Goal: Information Seeking & Learning: Learn about a topic

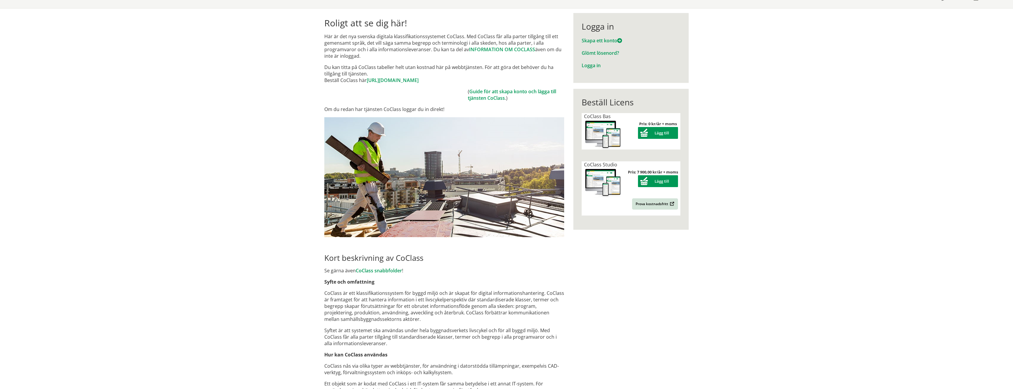
scroll to position [89, 0]
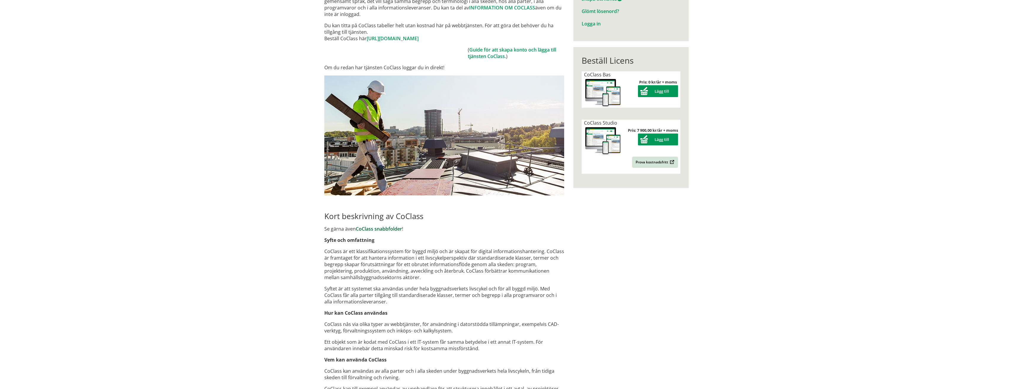
click at [395, 231] on link "CoClass snabbfolder" at bounding box center [379, 229] width 46 height 7
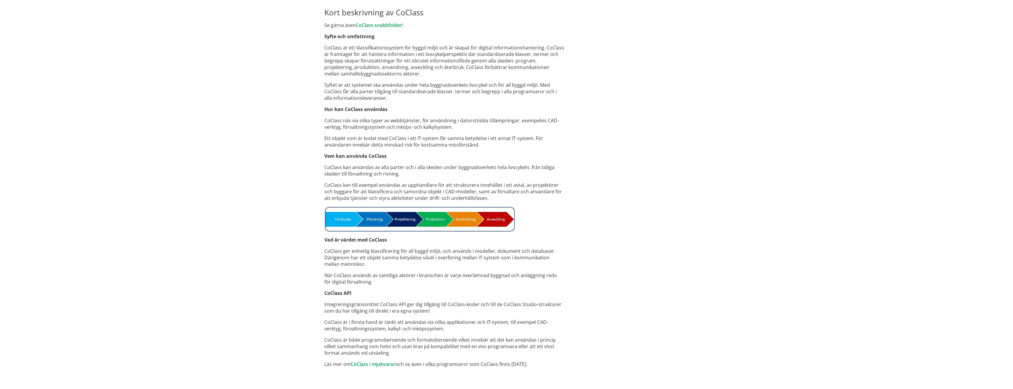
scroll to position [297, 0]
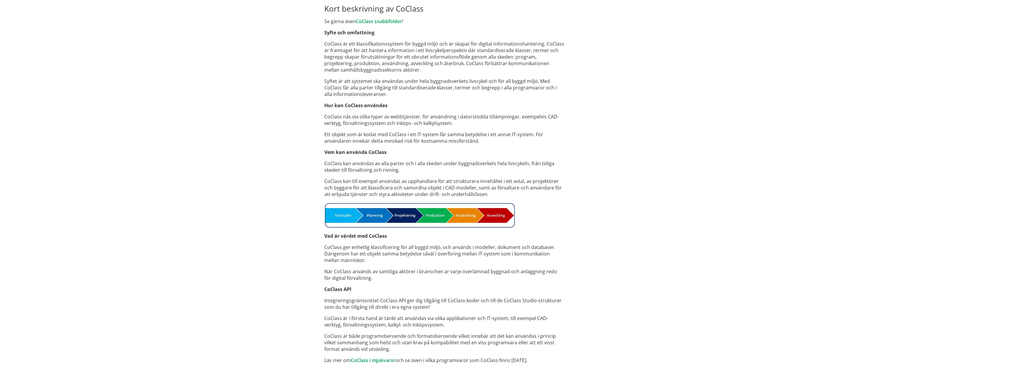
drag, startPoint x: 324, startPoint y: 160, endPoint x: 595, endPoint y: 205, distance: 274.6
click at [595, 205] on div "Roligt att se dig här! Här är det nya svenska digitala klassifikationssystemet …" at bounding box center [506, 74] width 379 height 630
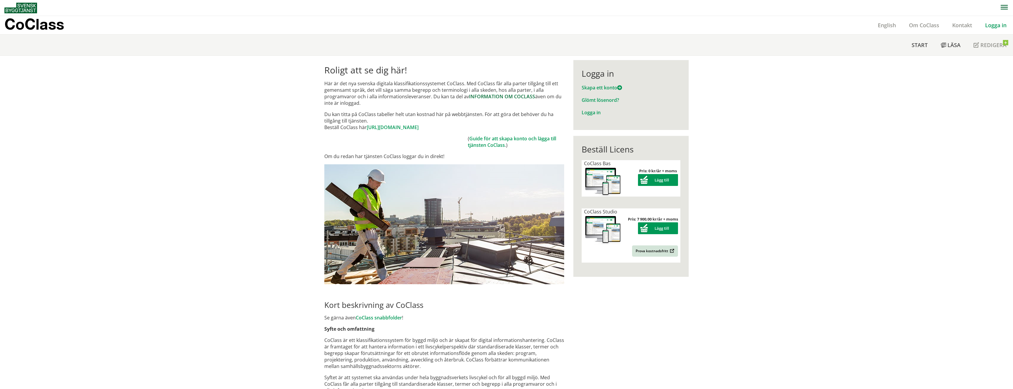
click at [488, 97] on link "INFORMATION OM COCLASS" at bounding box center [502, 96] width 66 height 7
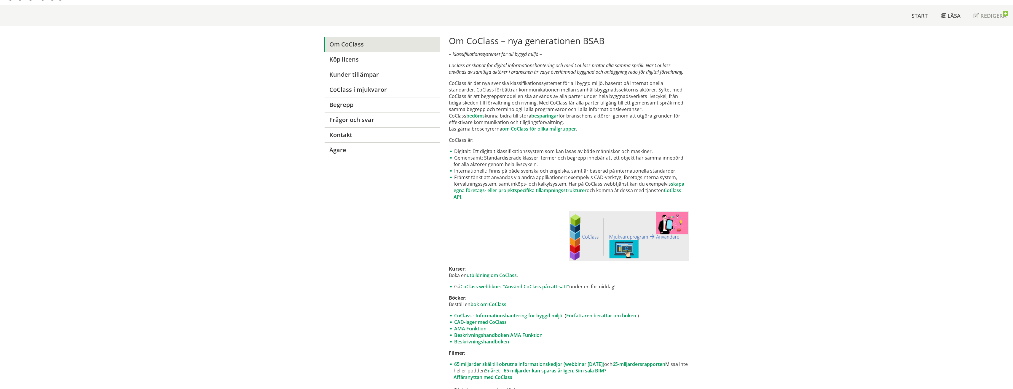
scroll to position [30, 0]
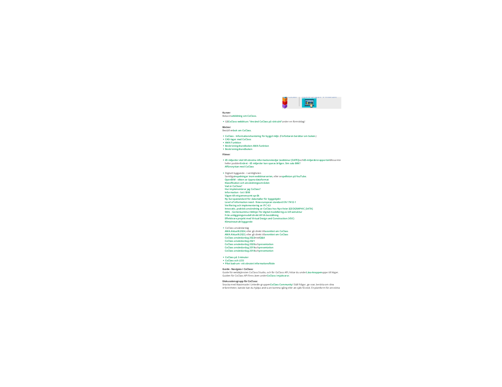
scroll to position [267, 0]
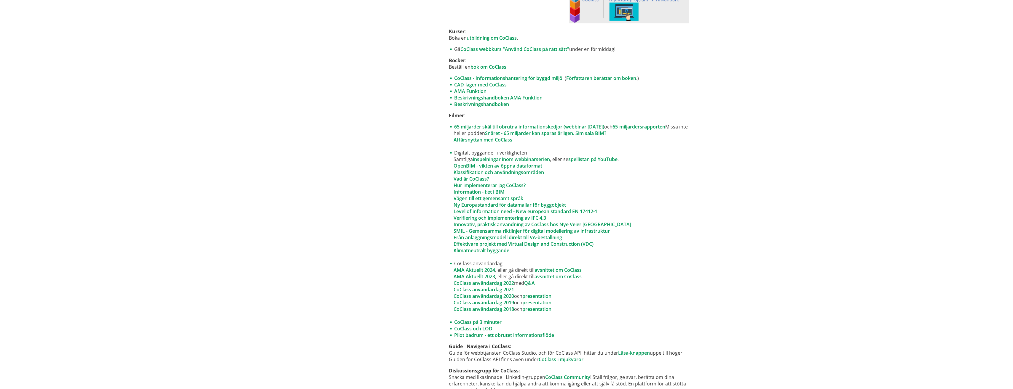
drag, startPoint x: 666, startPoint y: 266, endPoint x: 648, endPoint y: 274, distance: 20.1
